Goal: Feedback & Contribution: Leave review/rating

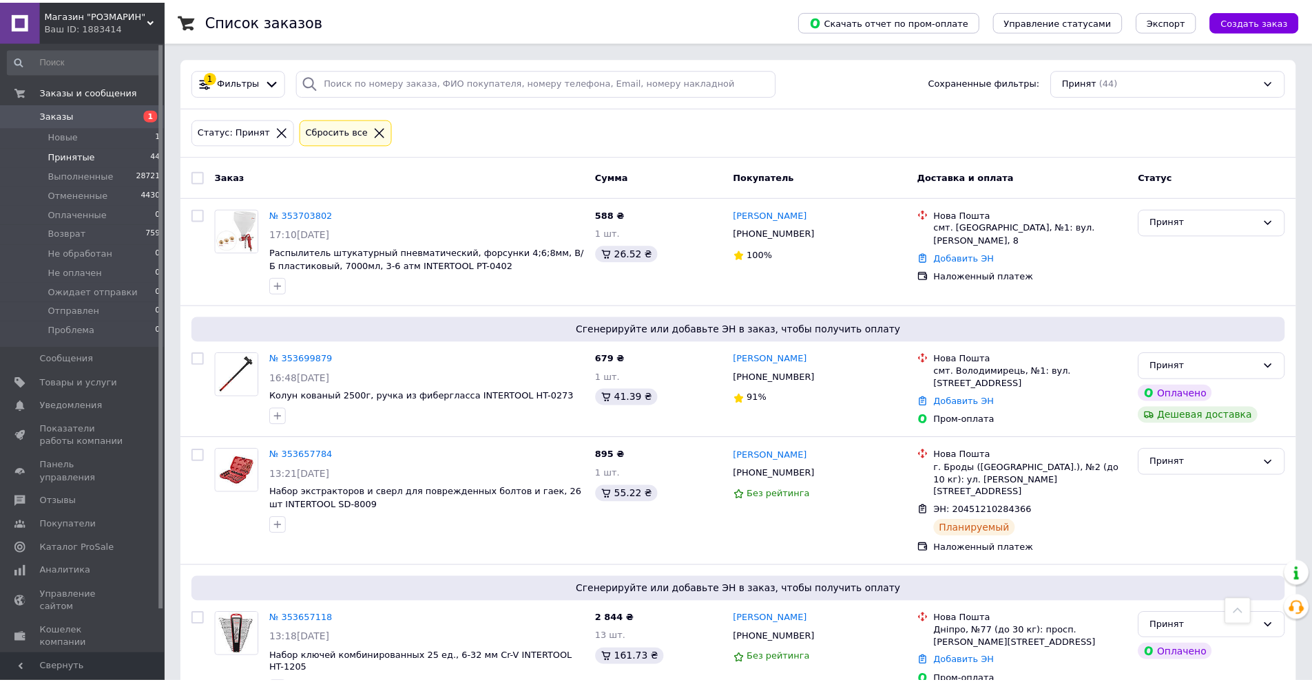
scroll to position [1470, 0]
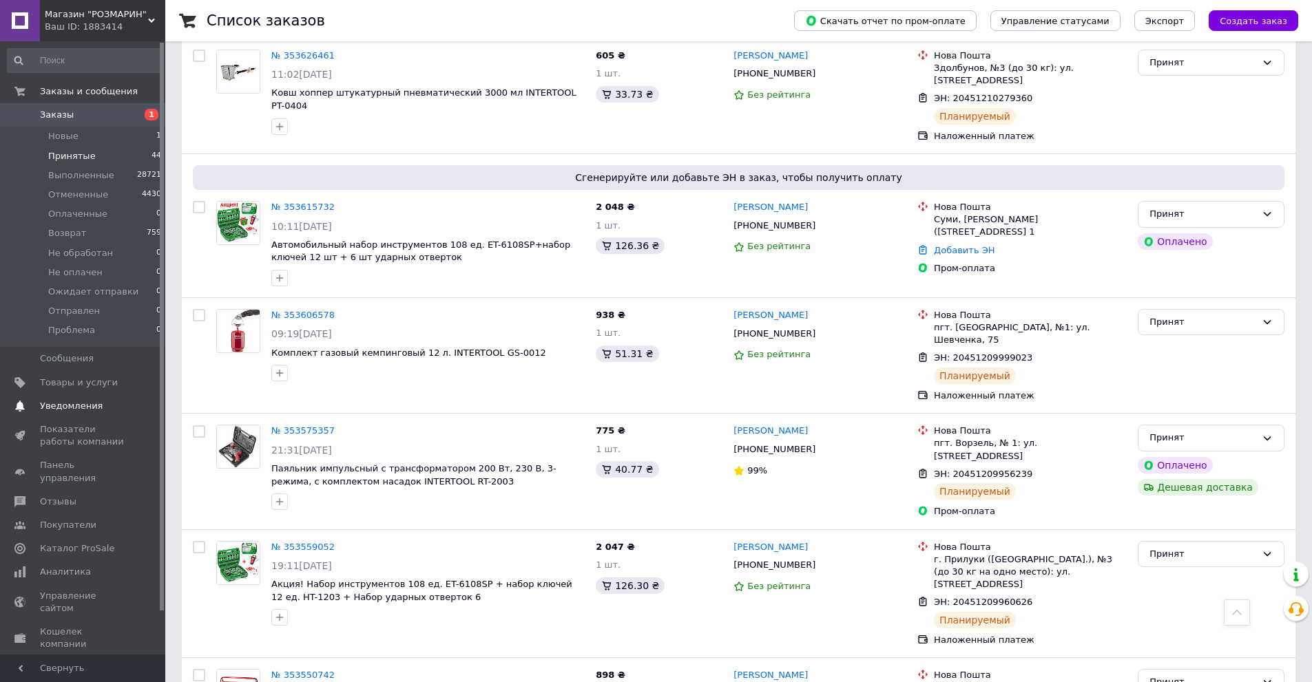
click at [66, 401] on span "Уведомления" at bounding box center [71, 406] width 63 height 12
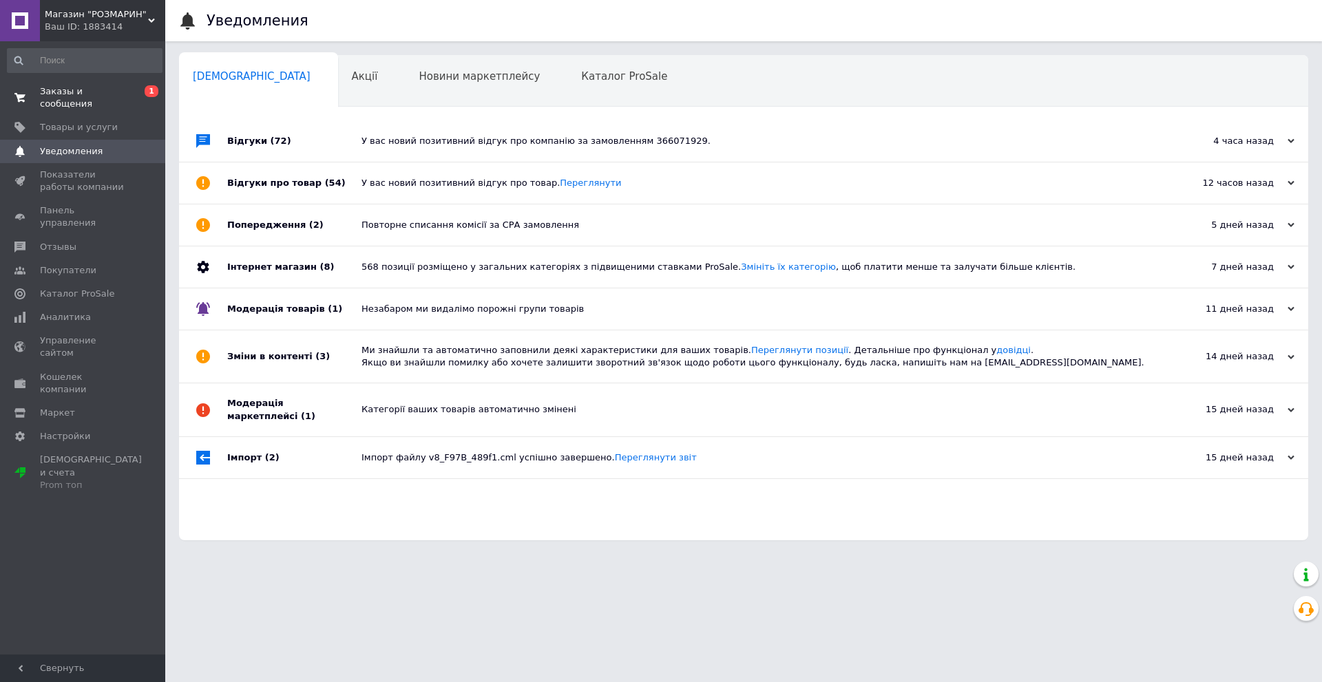
click at [92, 87] on span "Заказы и сообщения" at bounding box center [83, 97] width 87 height 25
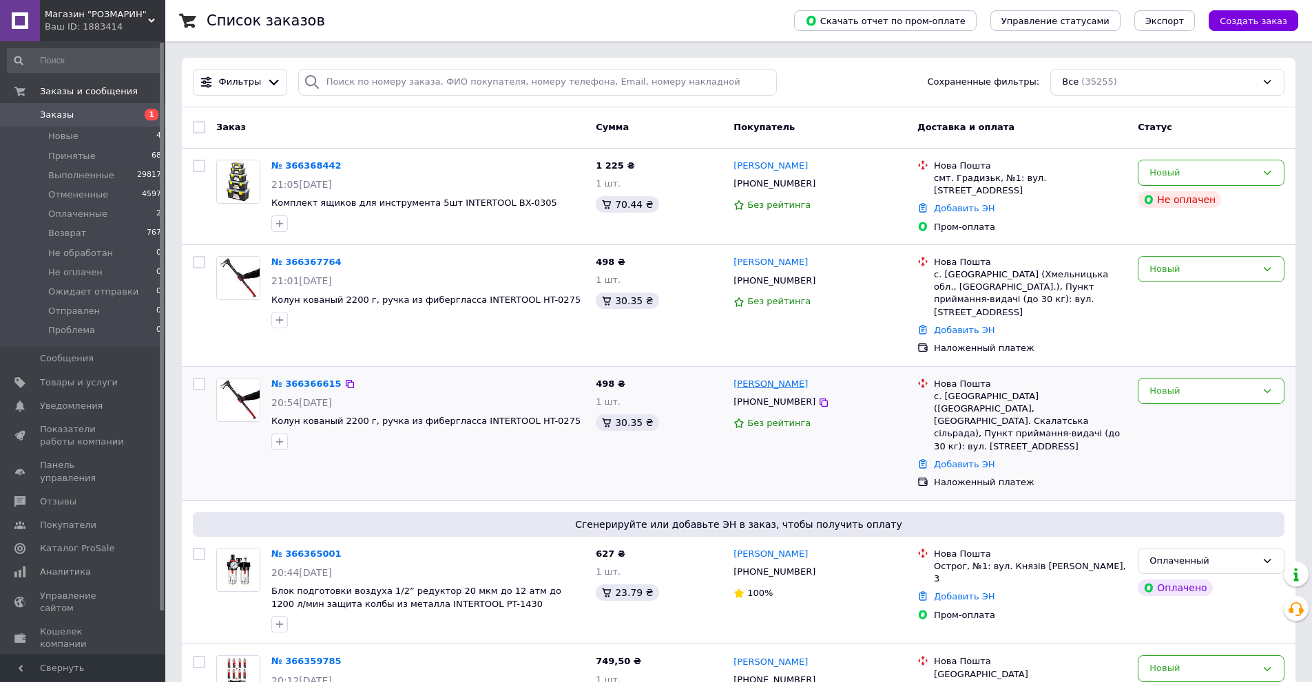
click at [755, 378] on link "[PERSON_NAME]" at bounding box center [770, 384] width 74 height 13
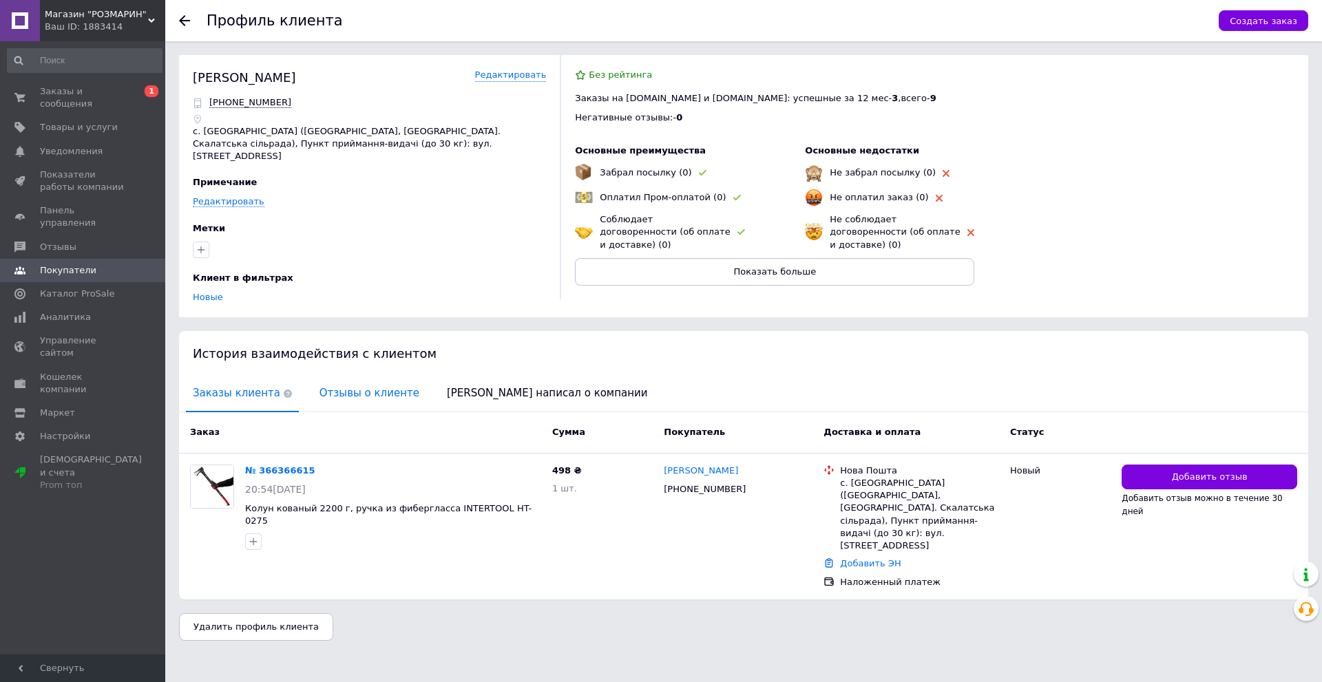
click at [326, 379] on span "Отзывы о клиенте" at bounding box center [370, 393] width 114 height 35
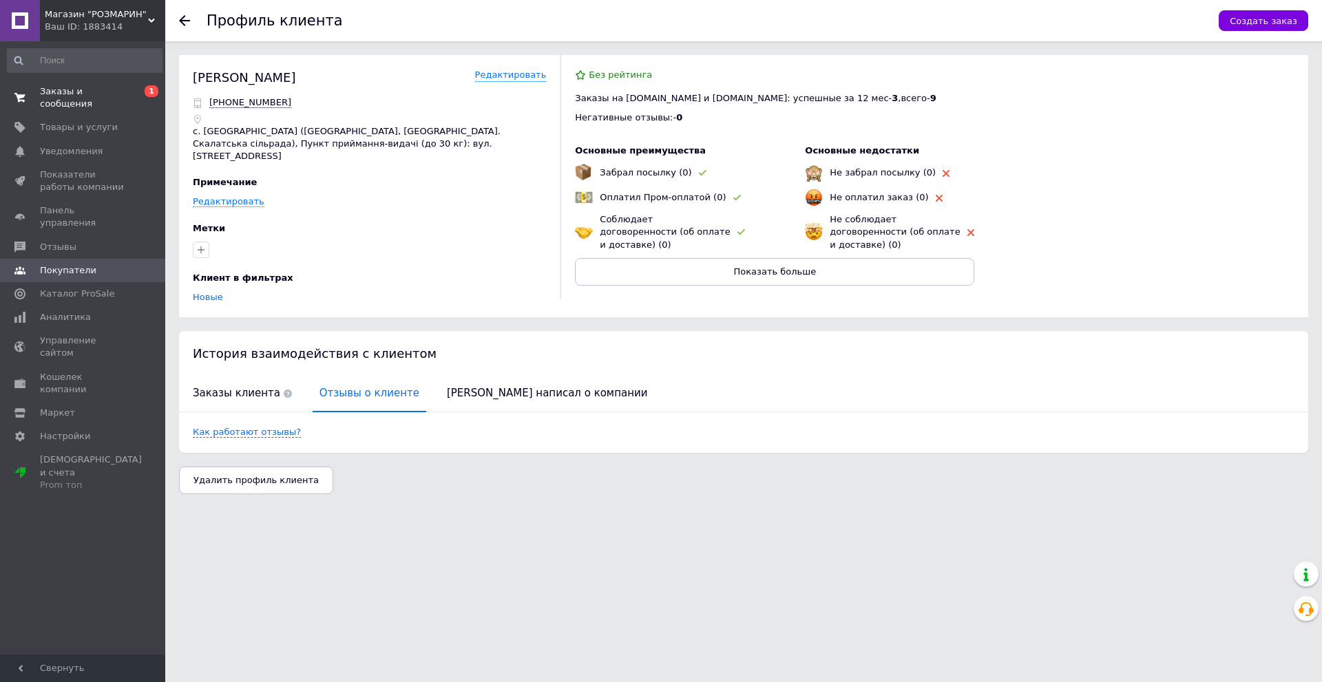
click at [55, 90] on span "Заказы и сообщения" at bounding box center [83, 97] width 87 height 25
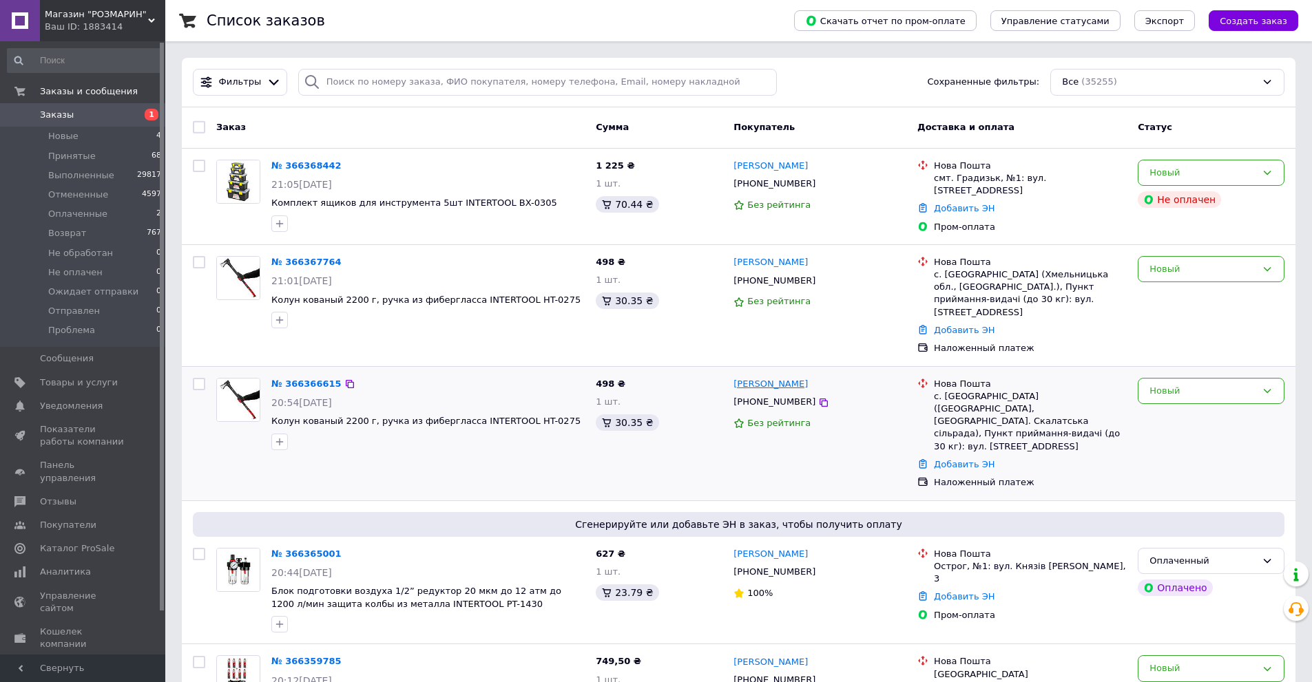
click at [745, 378] on link "[PERSON_NAME]" at bounding box center [770, 384] width 74 height 13
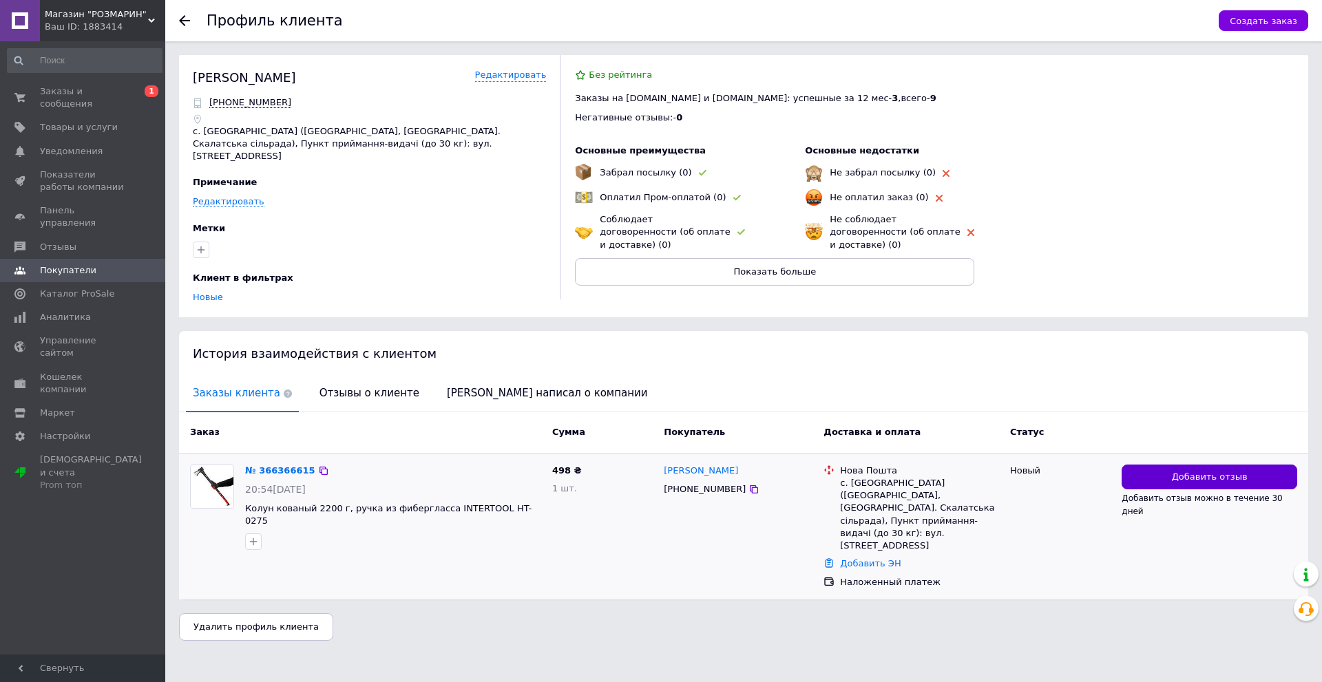
click at [1173, 465] on button "Добавить отзыв" at bounding box center [1209, 477] width 176 height 25
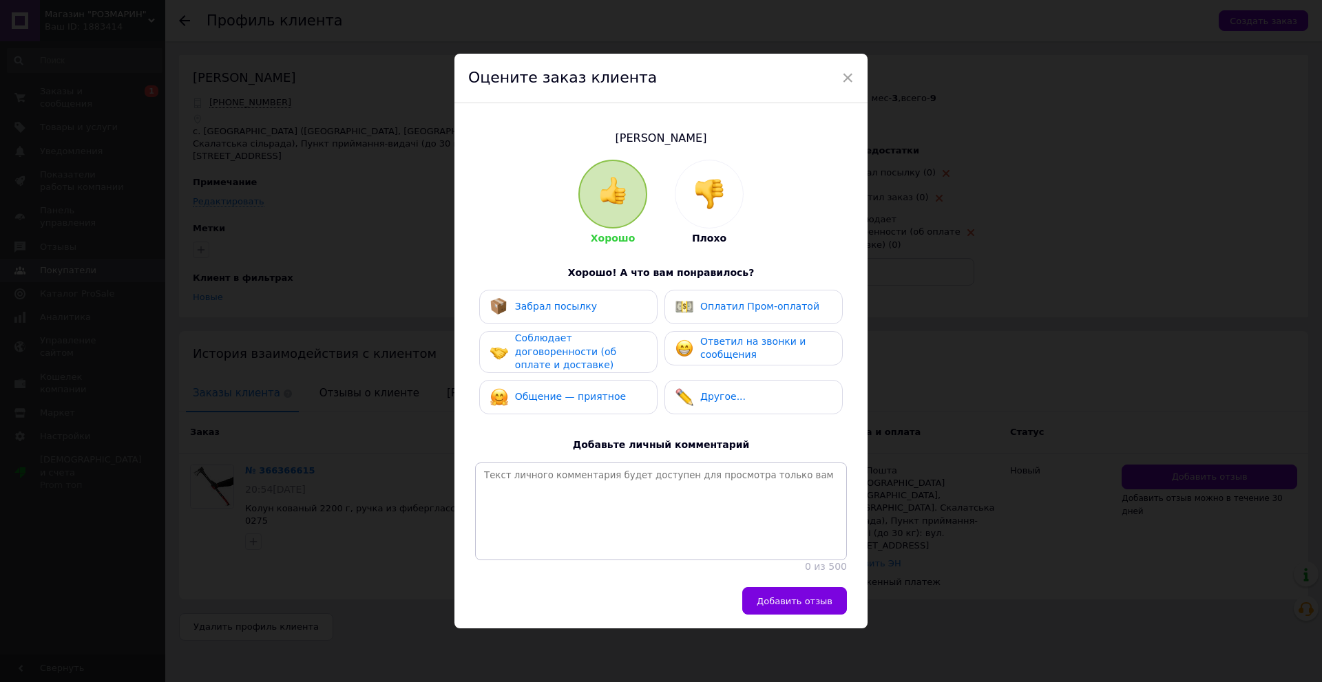
click at [707, 210] on div at bounding box center [708, 193] width 67 height 67
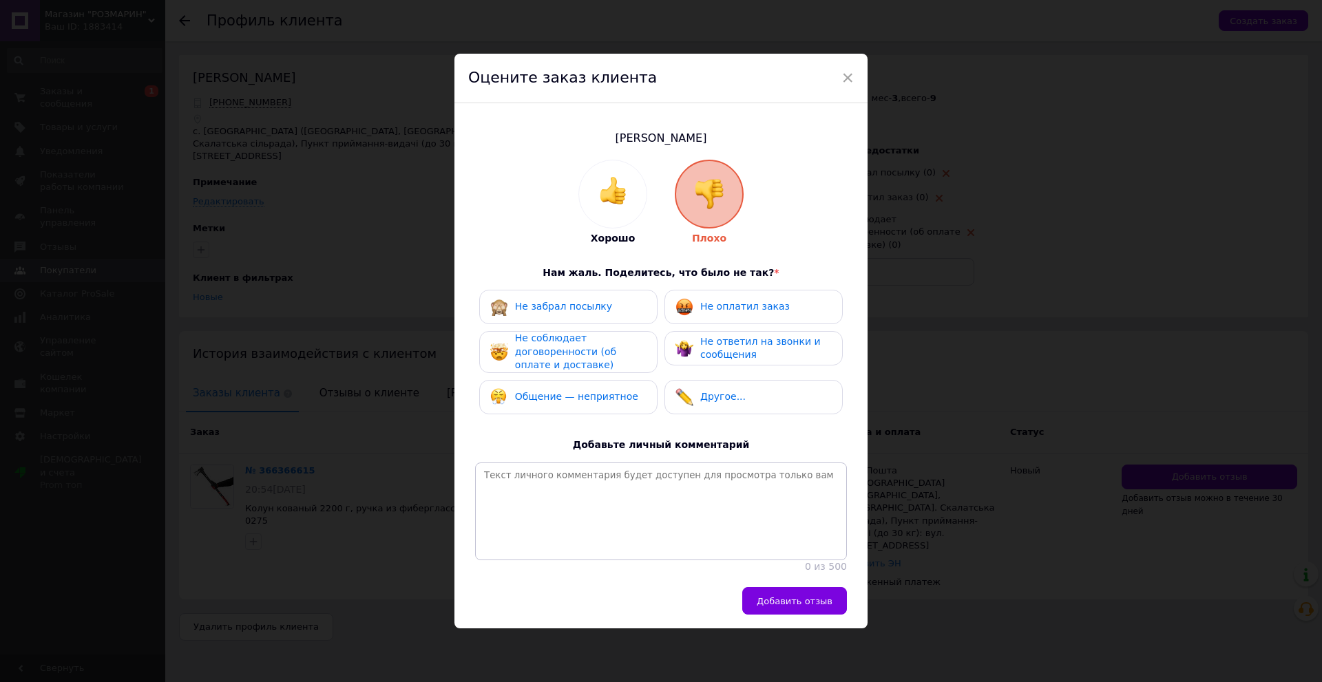
click at [720, 306] on span "Не оплатил заказ" at bounding box center [744, 306] width 89 height 11
click at [631, 338] on div "Не соблюдает договоренности (об оплате и доставке)" at bounding box center [580, 352] width 131 height 41
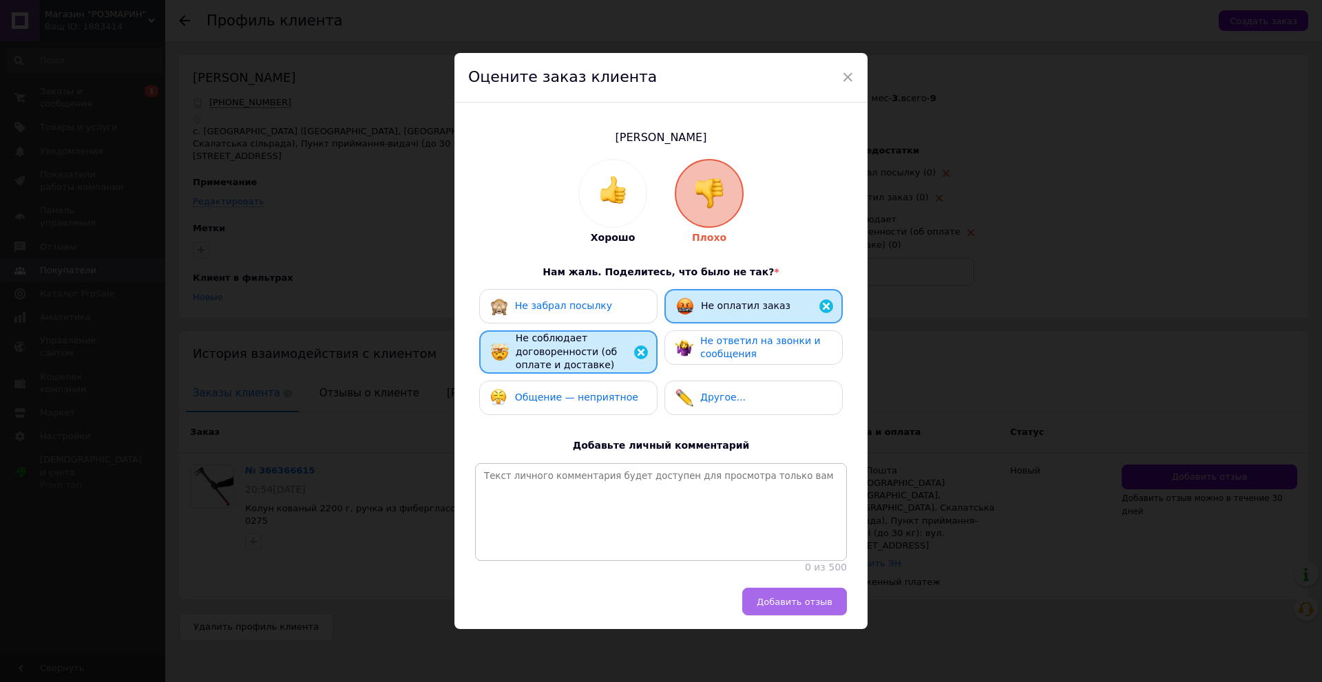
click at [789, 607] on span "Добавить отзыв" at bounding box center [795, 602] width 76 height 10
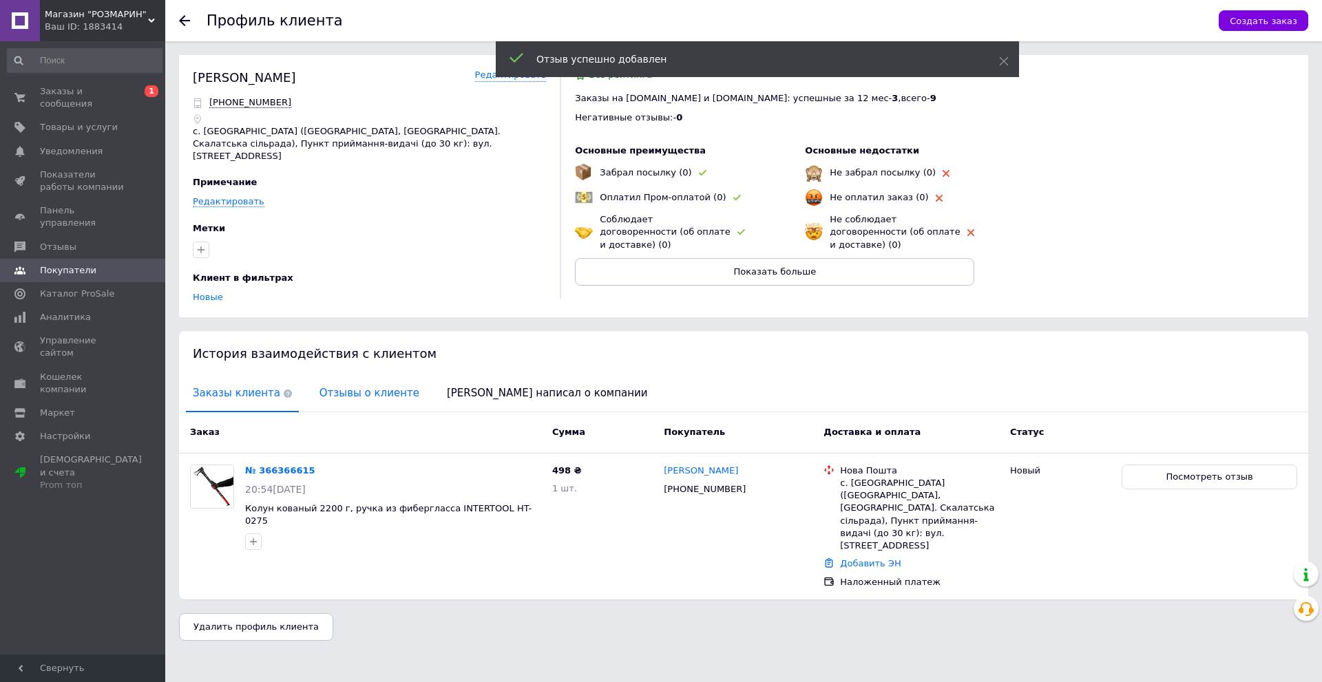
click at [339, 377] on span "Отзывы о клиенте" at bounding box center [370, 393] width 114 height 35
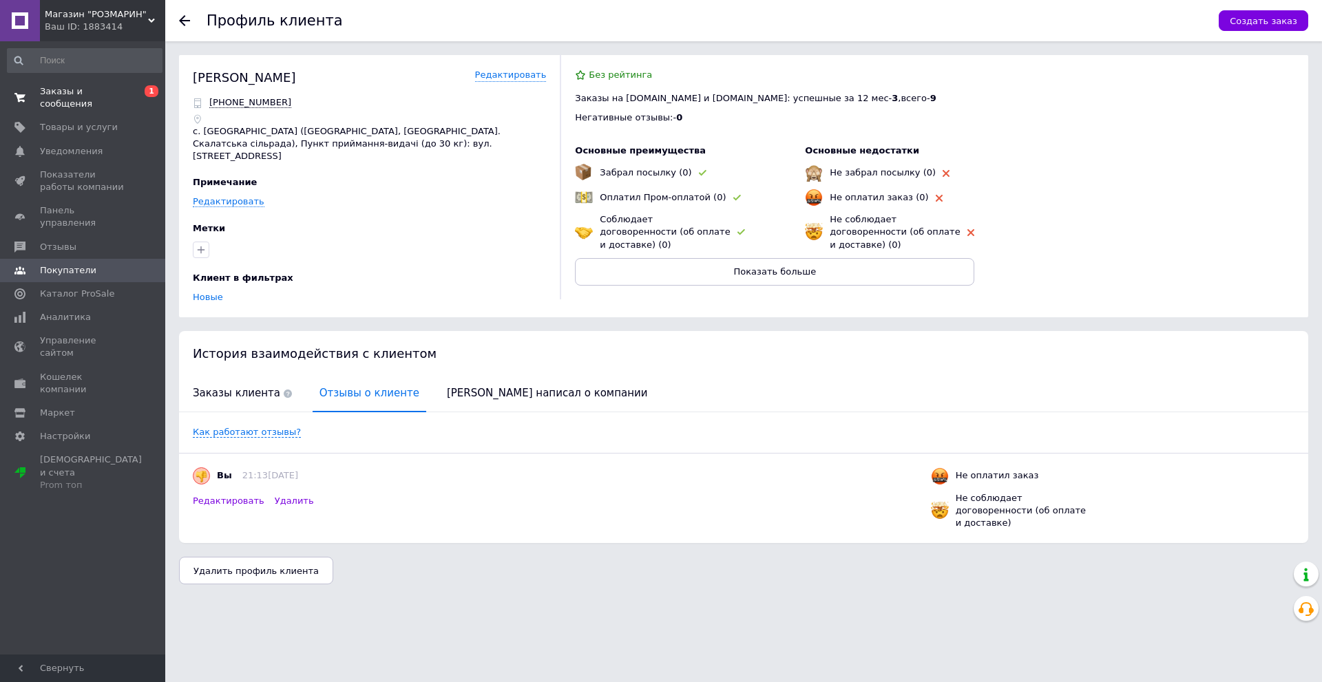
click at [84, 87] on span "Заказы и сообщения" at bounding box center [83, 97] width 87 height 25
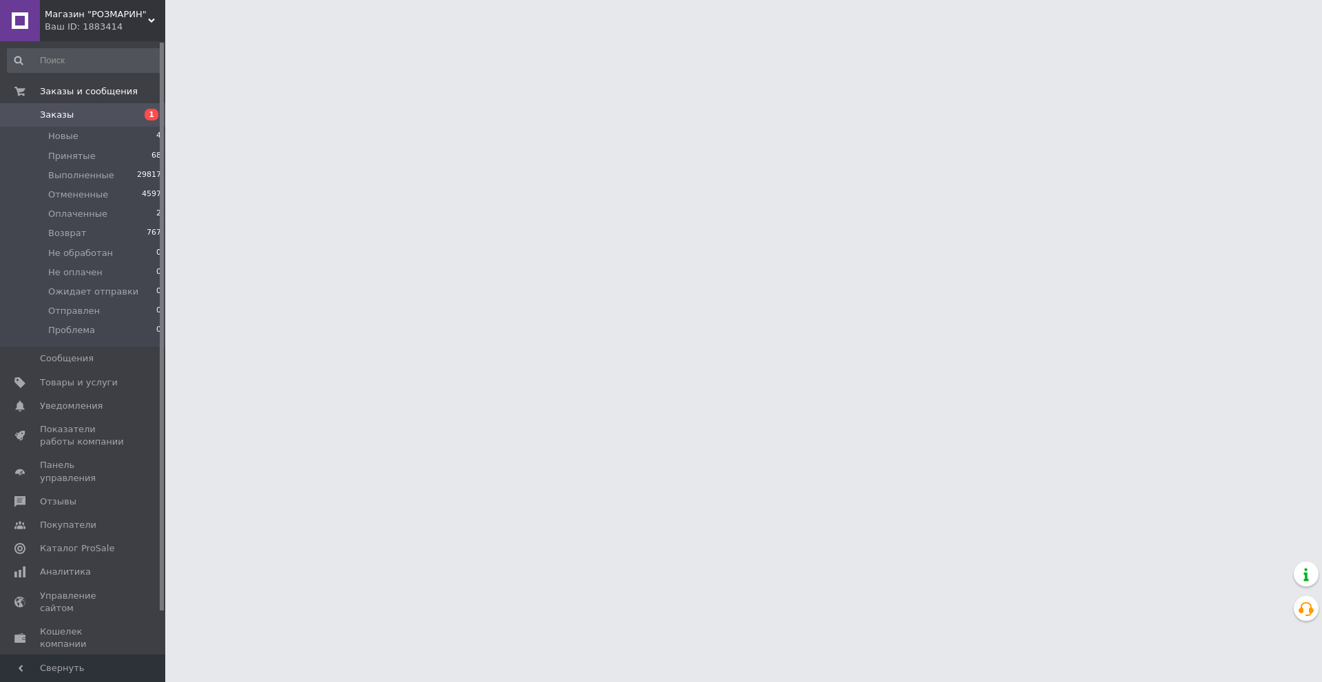
click at [76, 406] on span "Уведомления" at bounding box center [71, 406] width 63 height 12
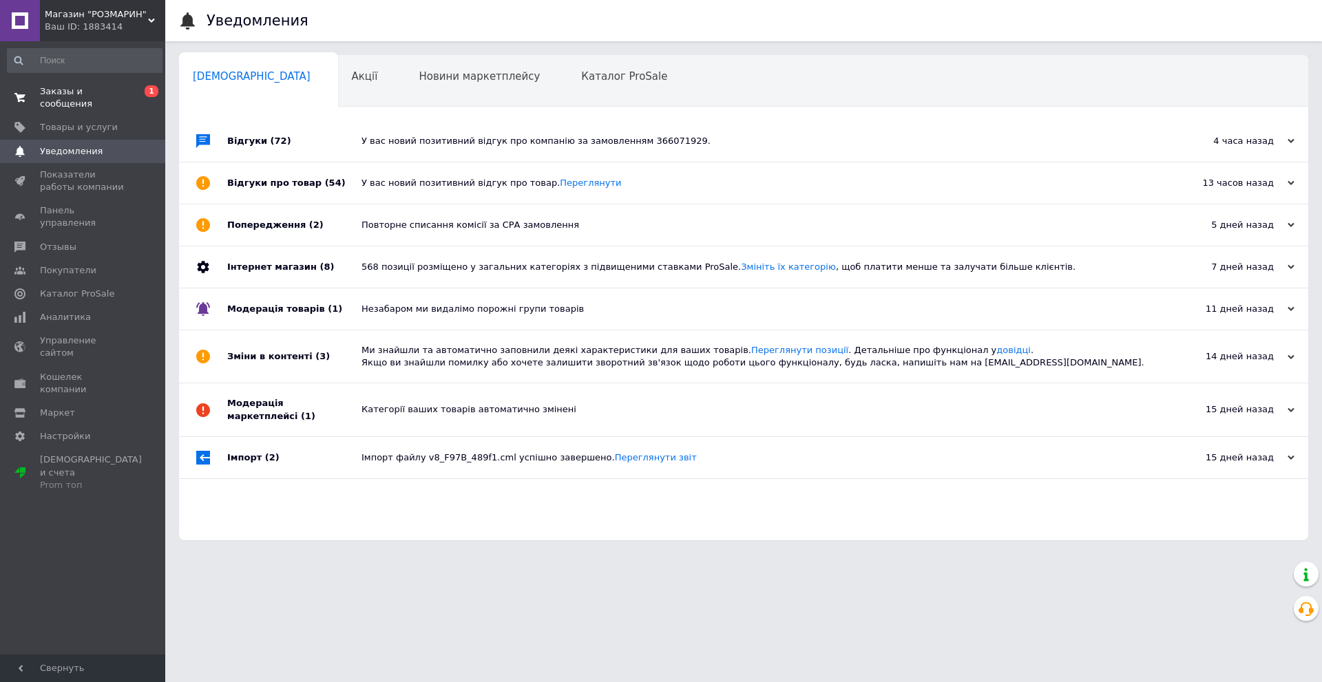
click at [87, 92] on span "Заказы и сообщения" at bounding box center [83, 97] width 87 height 25
